Goal: Information Seeking & Learning: Learn about a topic

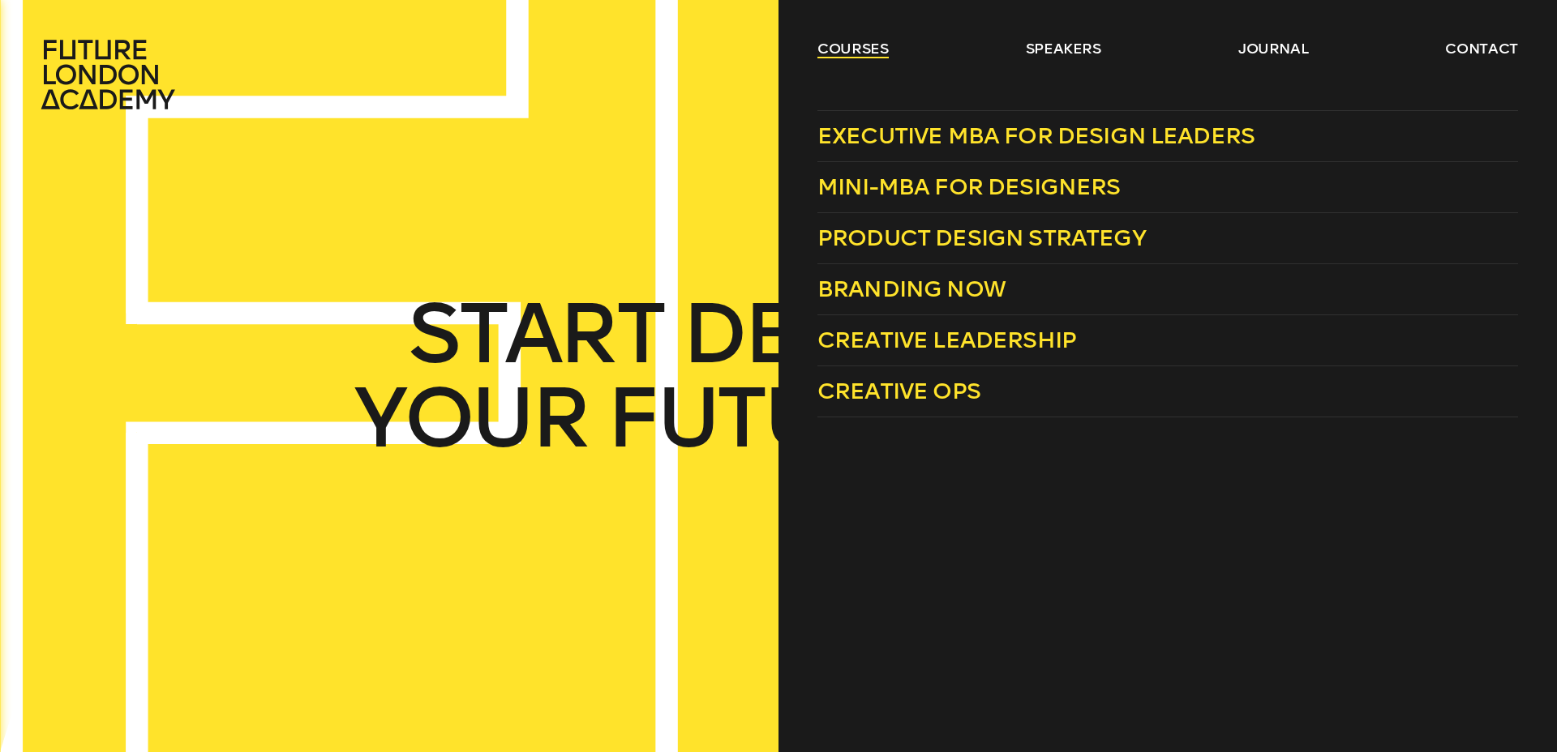
click at [829, 49] on link "courses" at bounding box center [852, 48] width 71 height 19
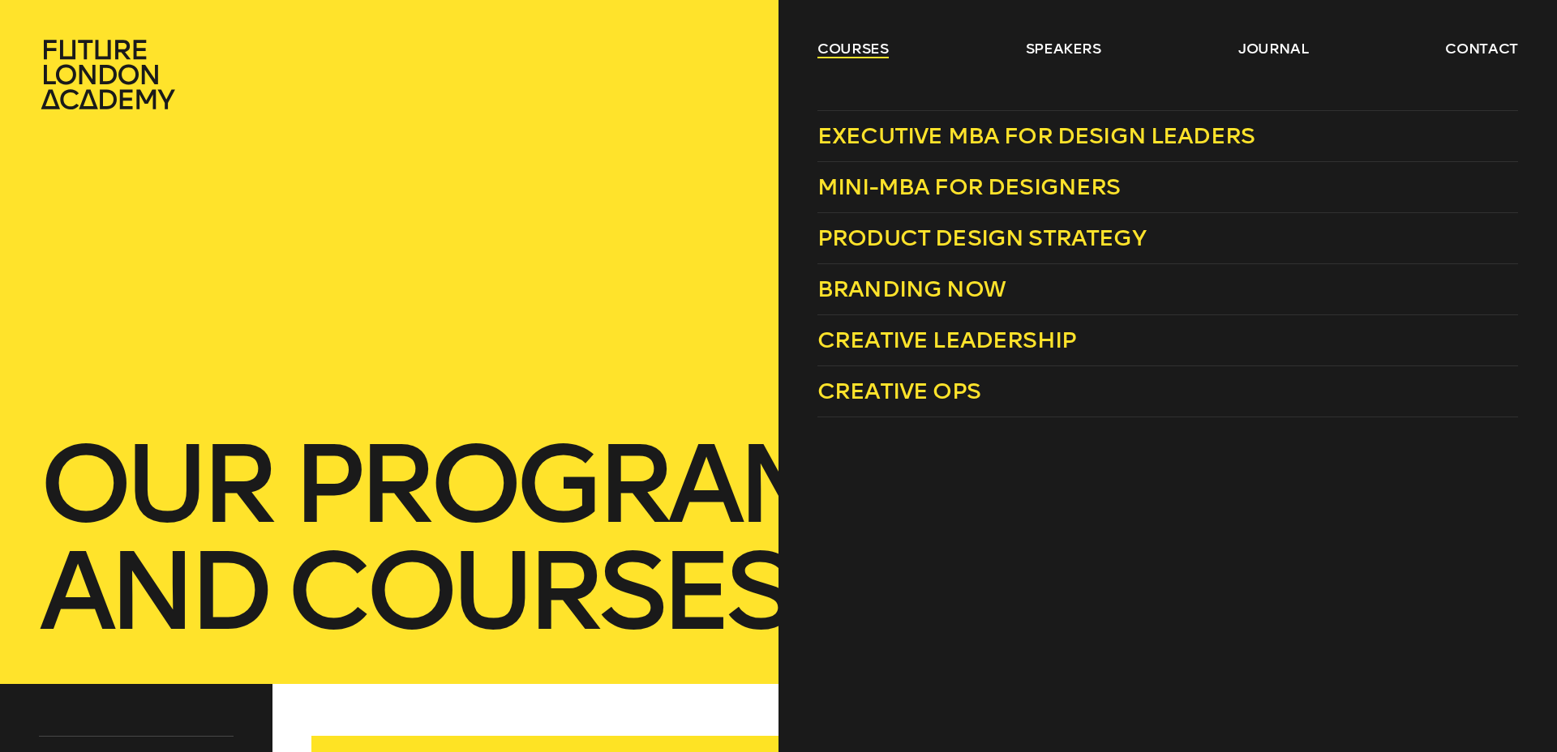
click at [858, 49] on link "courses" at bounding box center [852, 48] width 71 height 19
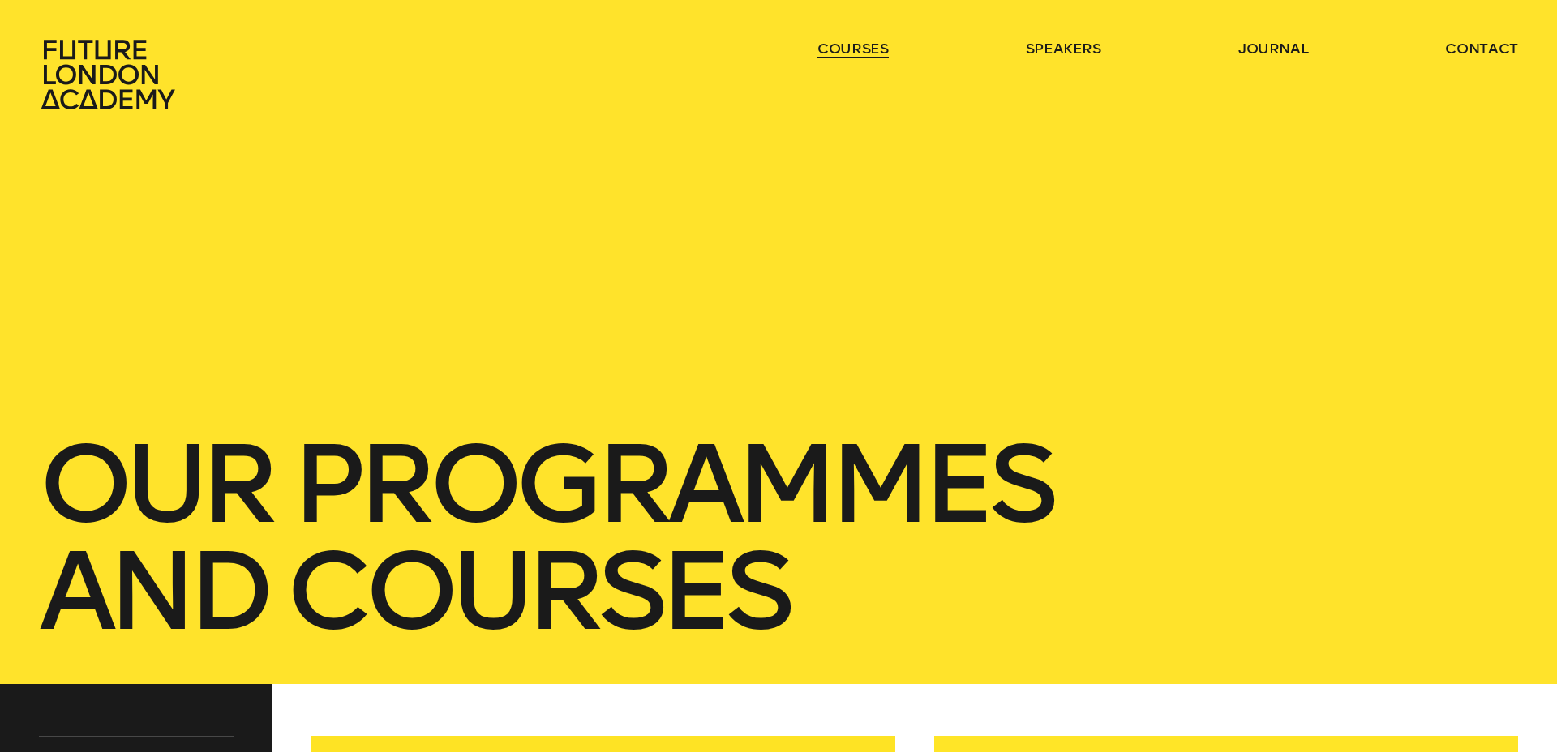
click at [858, 49] on link "courses" at bounding box center [852, 48] width 71 height 19
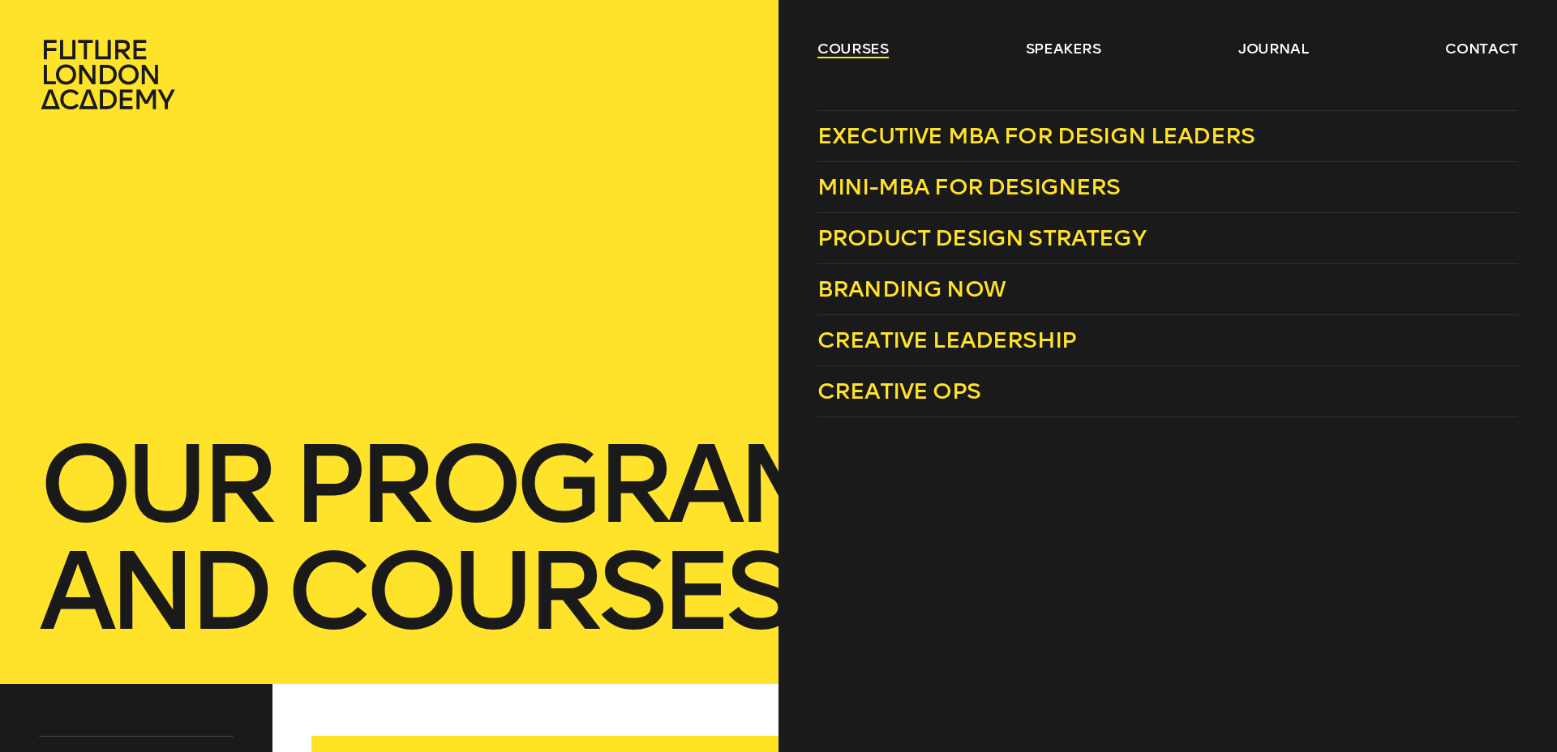
click at [845, 40] on link "courses" at bounding box center [852, 48] width 71 height 19
click at [938, 242] on span "Product Design Strategy" at bounding box center [981, 238] width 328 height 27
click at [954, 232] on span "Product Design Strategy" at bounding box center [981, 238] width 328 height 27
click at [904, 342] on span "Creative Leadership" at bounding box center [946, 340] width 259 height 27
click at [927, 144] on span "Executive MBA for Design Leaders" at bounding box center [1035, 135] width 437 height 27
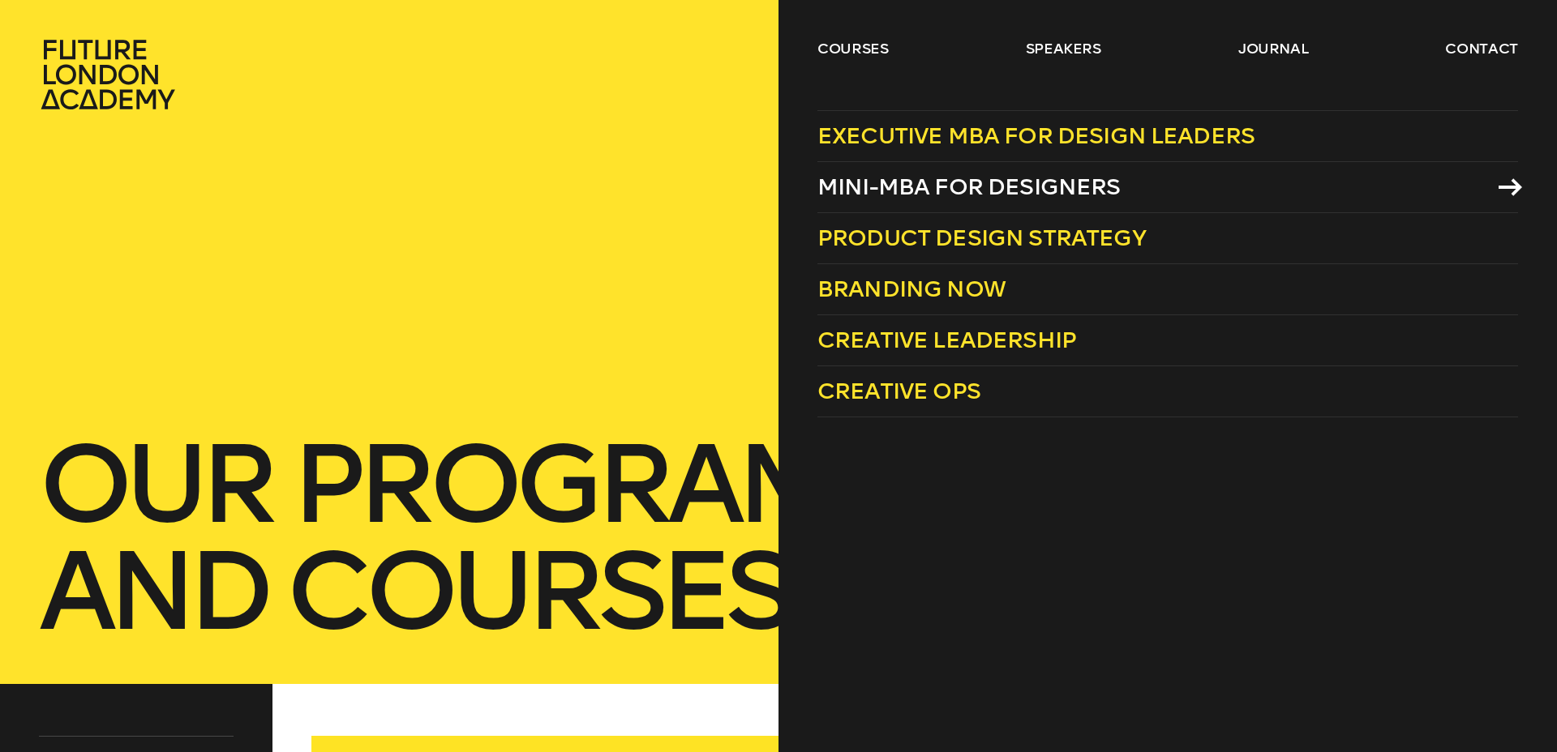
click at [956, 186] on span "Mini-MBA for Designers" at bounding box center [968, 187] width 303 height 27
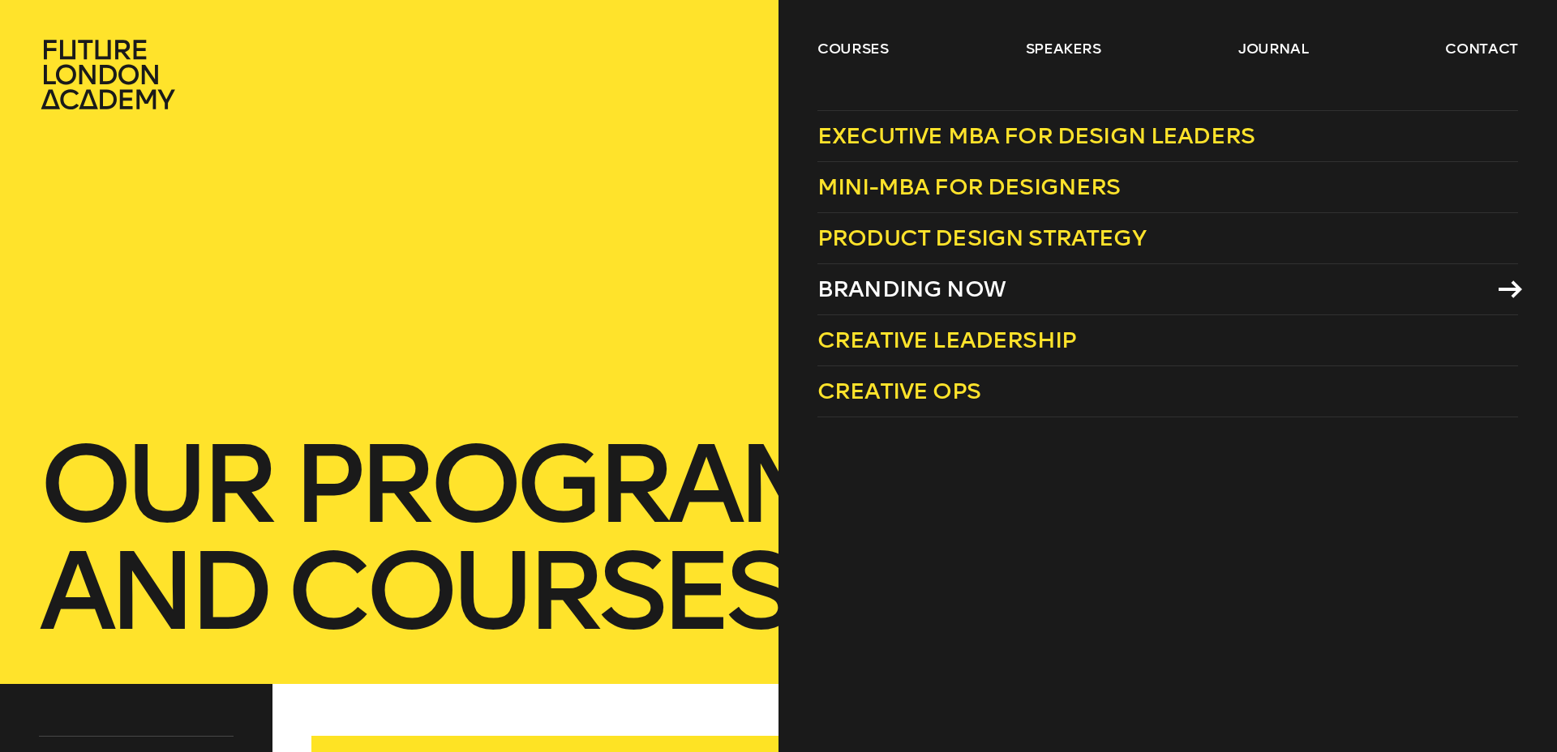
click at [928, 292] on span "Branding Now" at bounding box center [911, 289] width 188 height 27
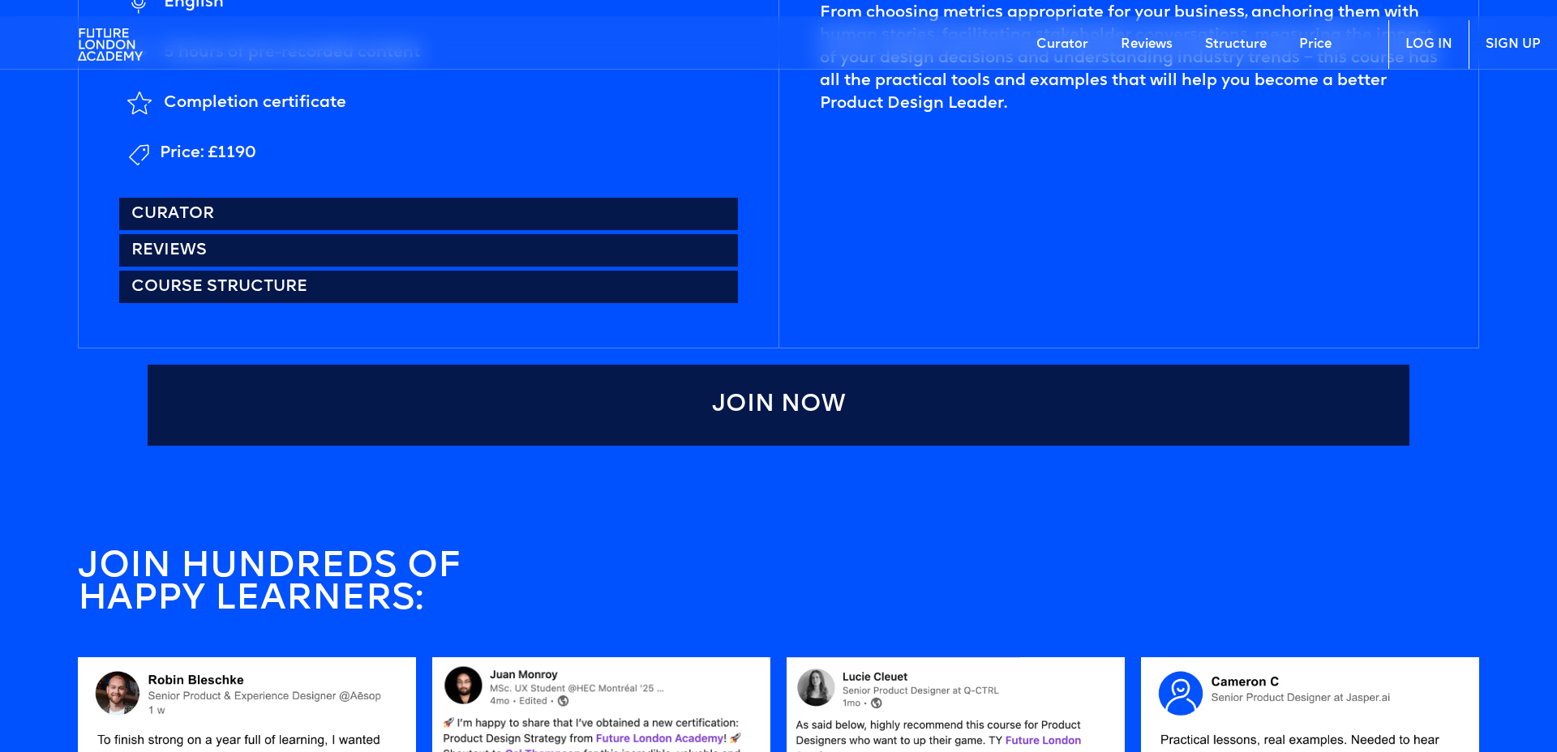
scroll to position [1041, 0]
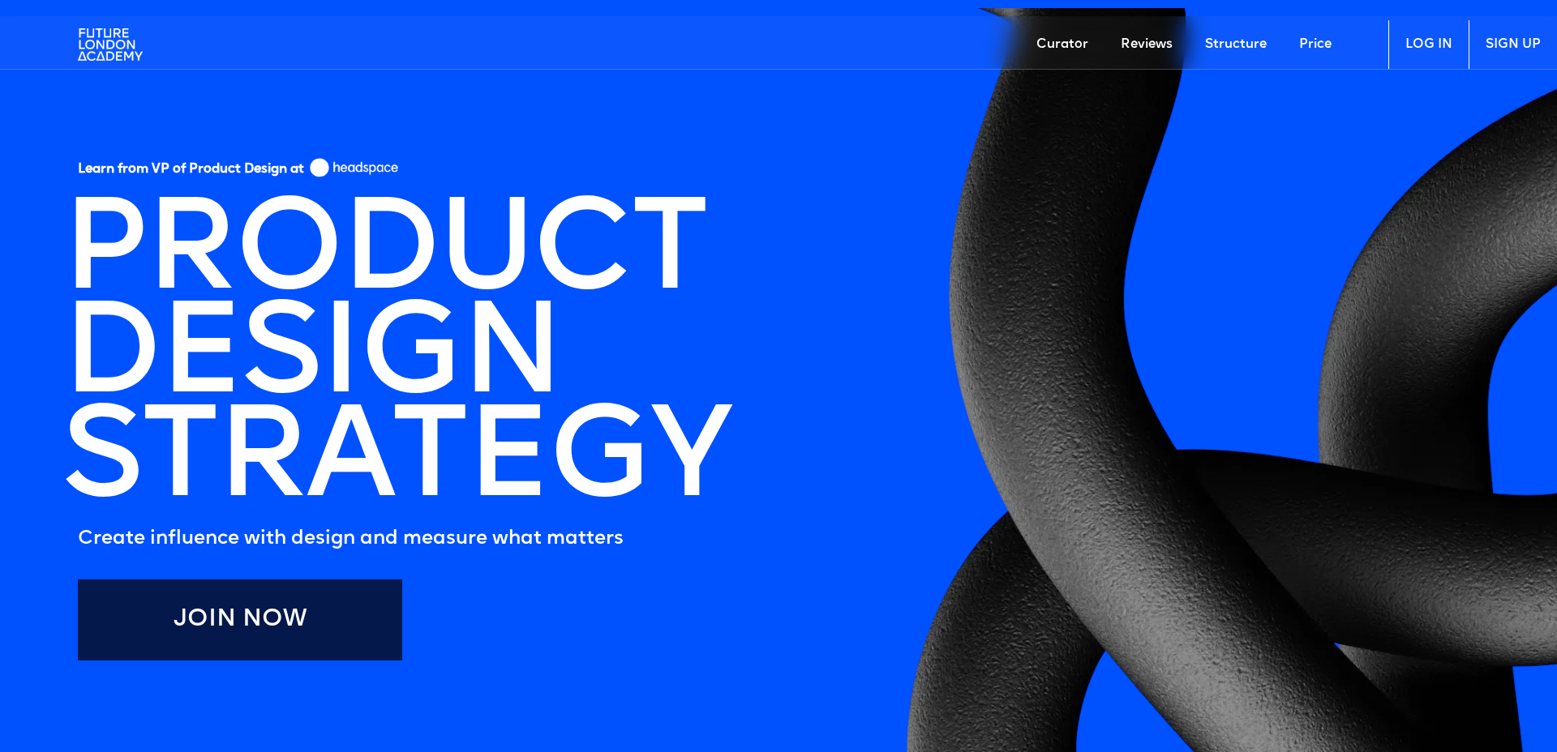
scroll to position [36, 0]
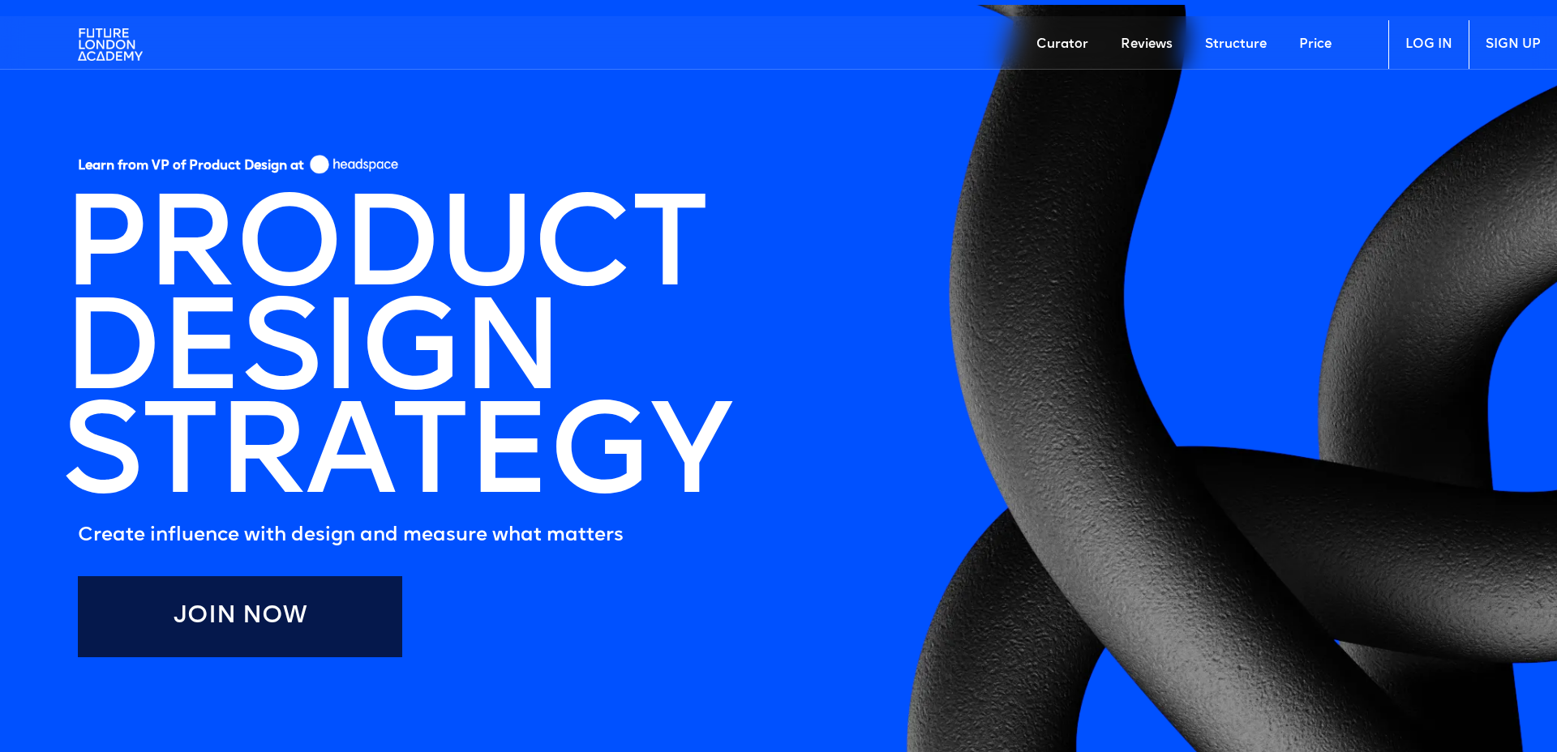
drag, startPoint x: 1075, startPoint y: 41, endPoint x: 1040, endPoint y: 40, distance: 34.9
click at [1075, 41] on link "Curator" at bounding box center [1062, 44] width 84 height 49
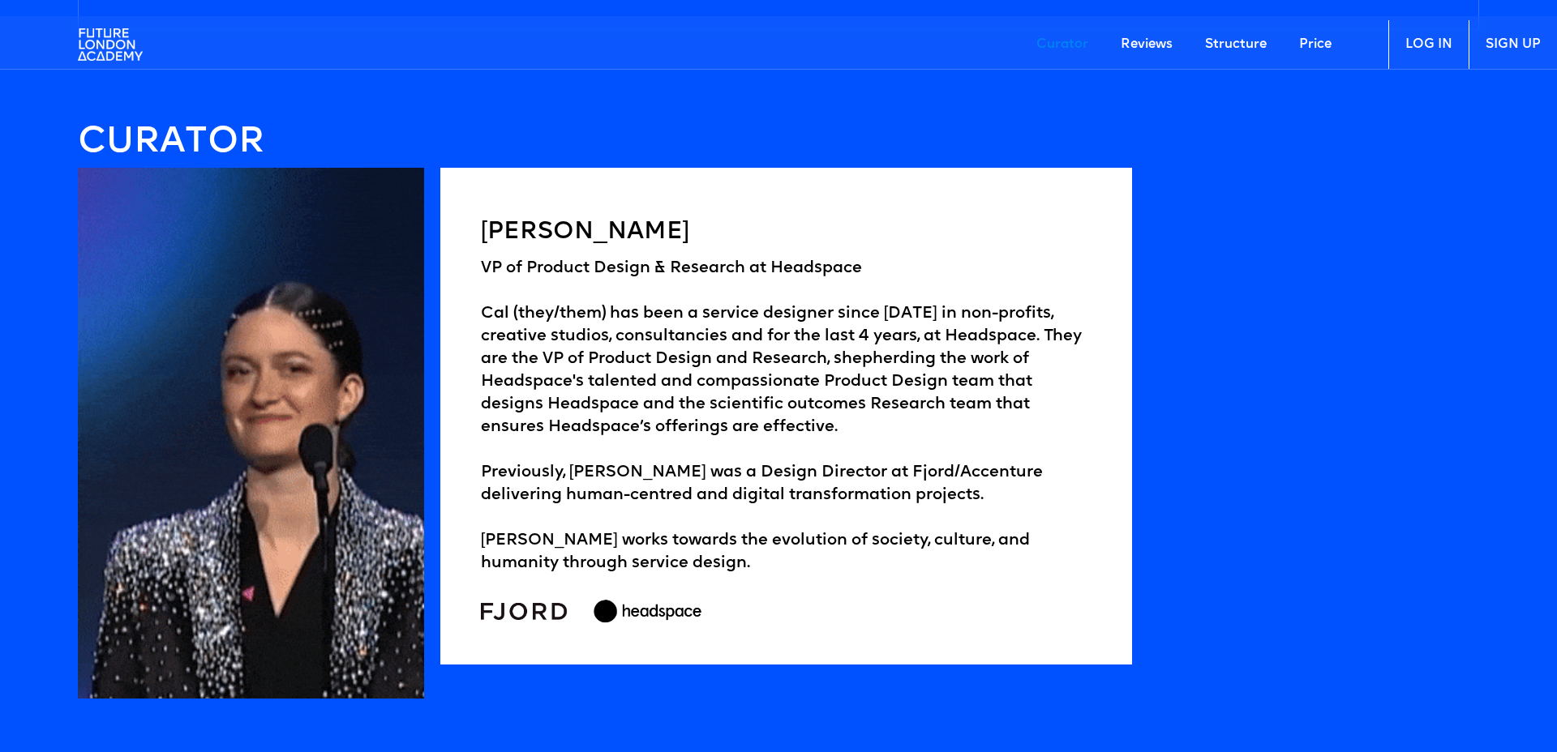
click at [1225, 41] on link "Structure" at bounding box center [1236, 44] width 94 height 49
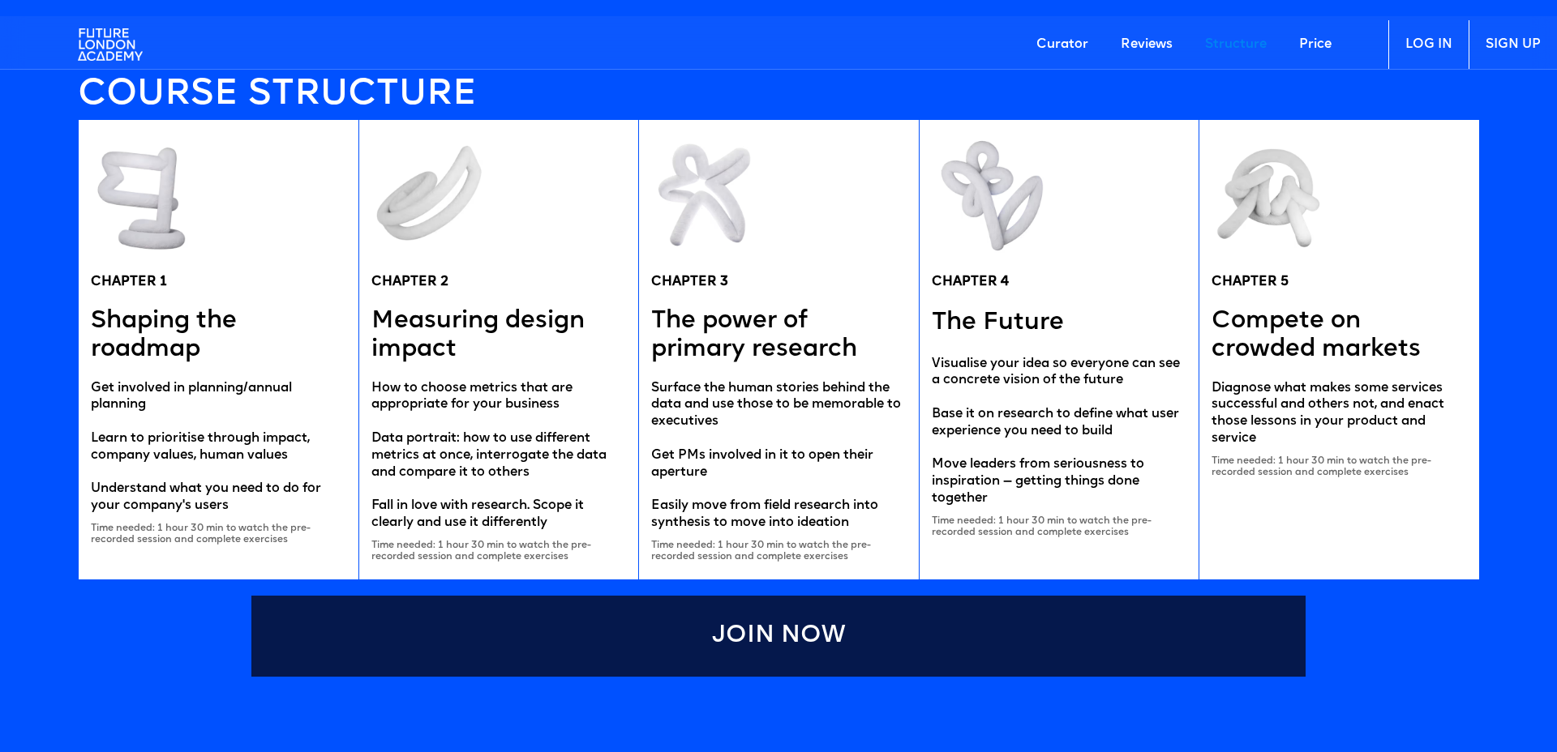
scroll to position [3203, 0]
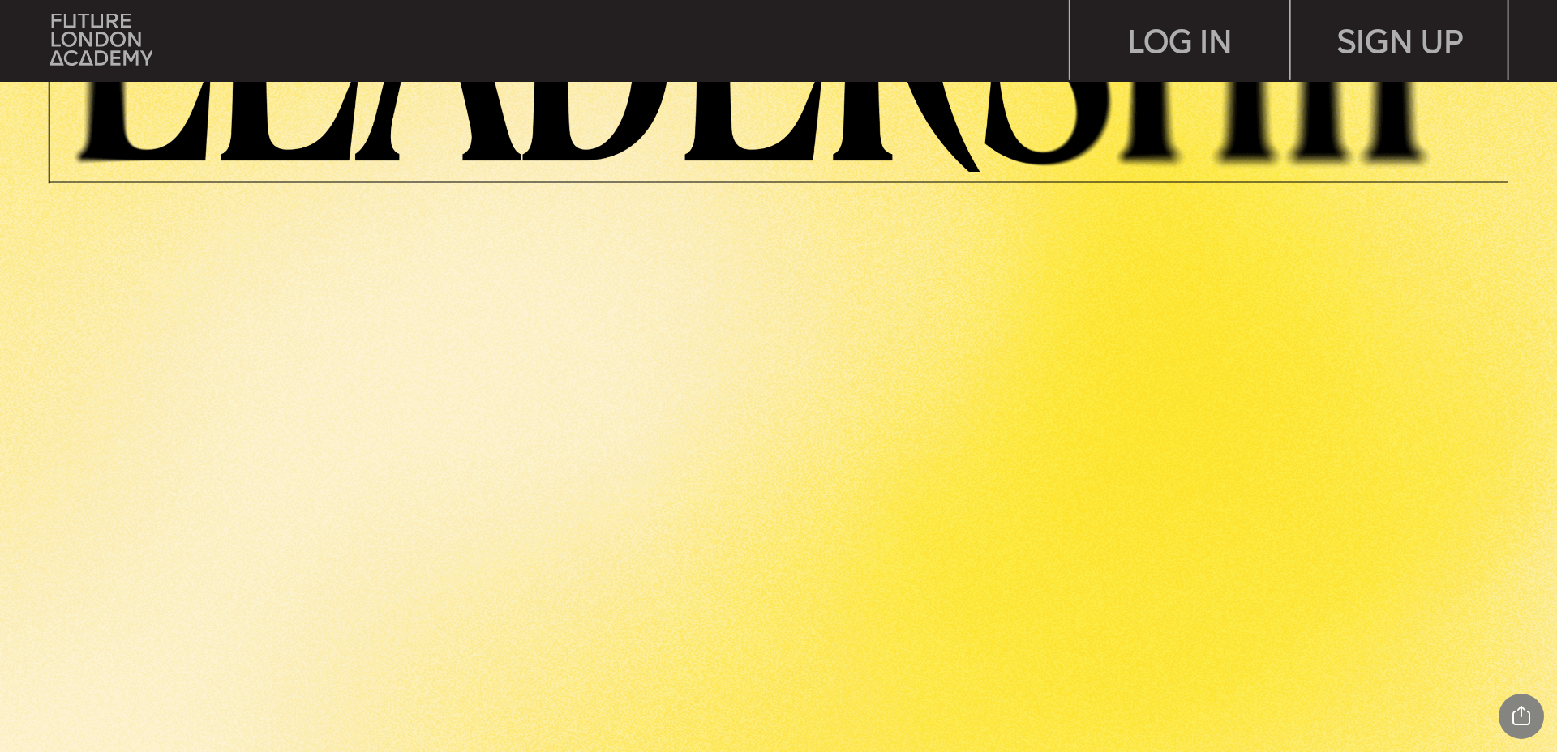
scroll to position [728, 0]
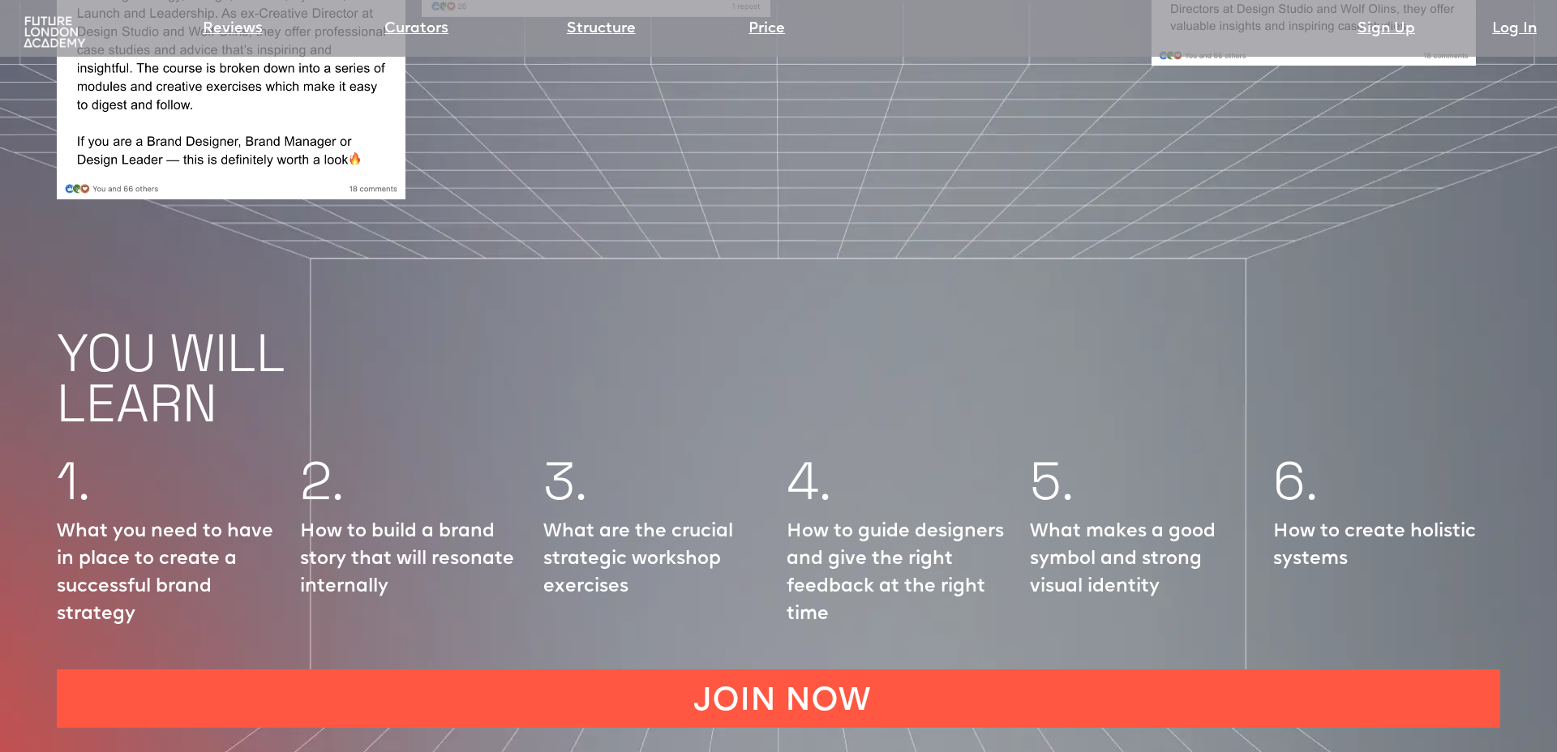
scroll to position [2055, 0]
